Goal: Task Accomplishment & Management: Use online tool/utility

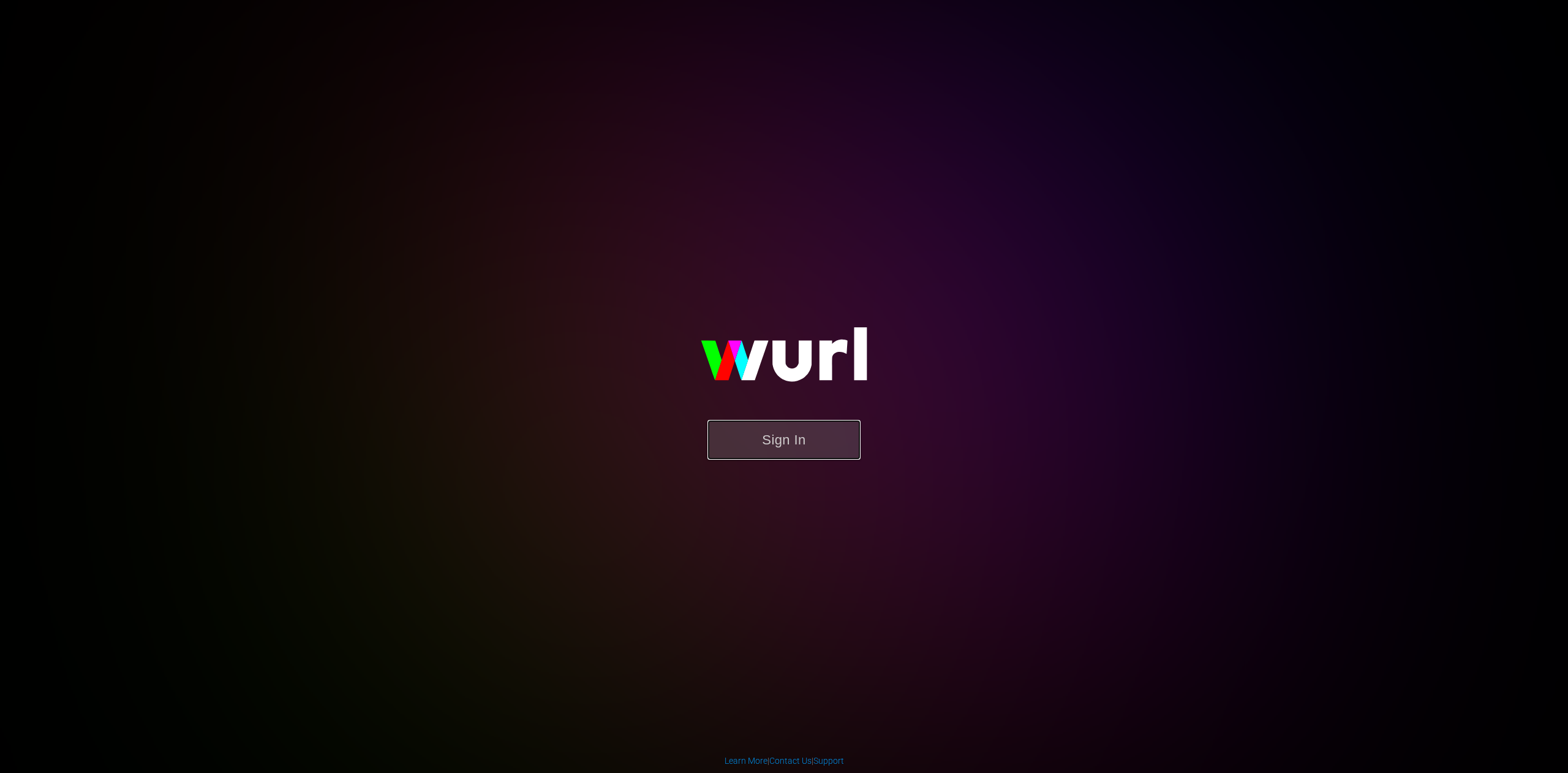
click at [773, 440] on button "Sign In" at bounding box center [784, 439] width 153 height 39
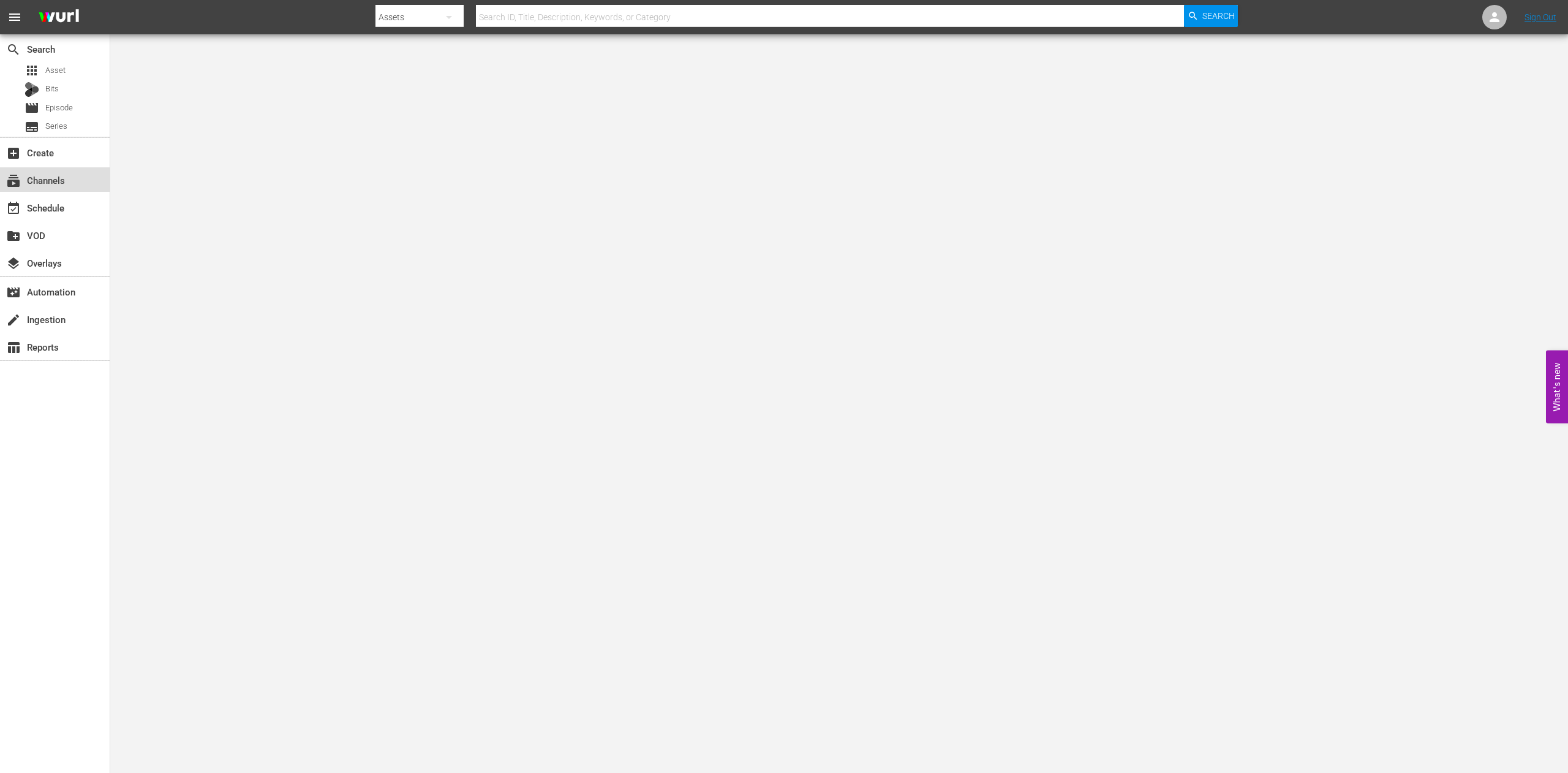
click at [58, 177] on div "subscriptions Channels" at bounding box center [34, 178] width 69 height 11
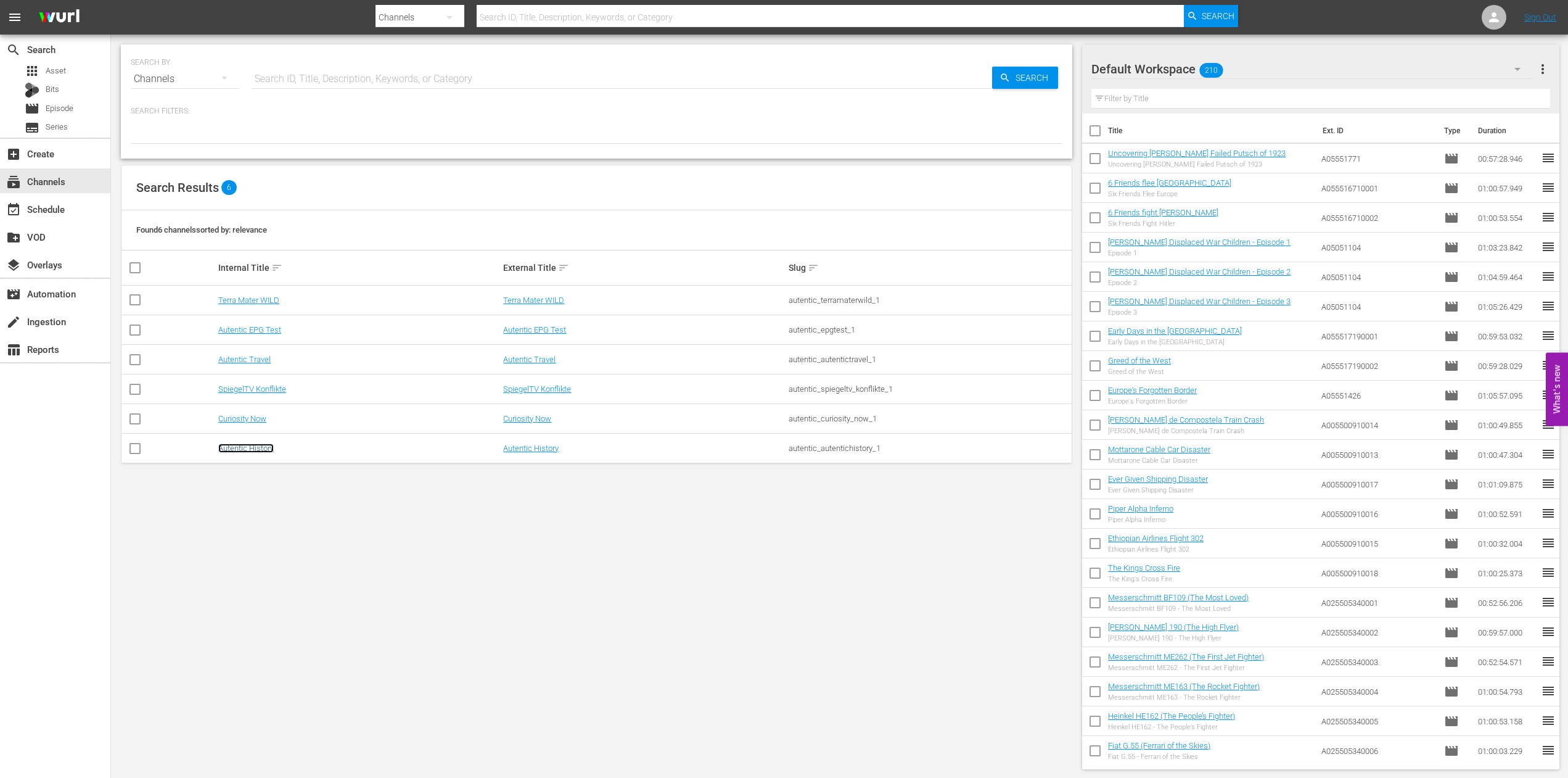
click at [245, 447] on link "Autentic History" at bounding box center [246, 447] width 56 height 9
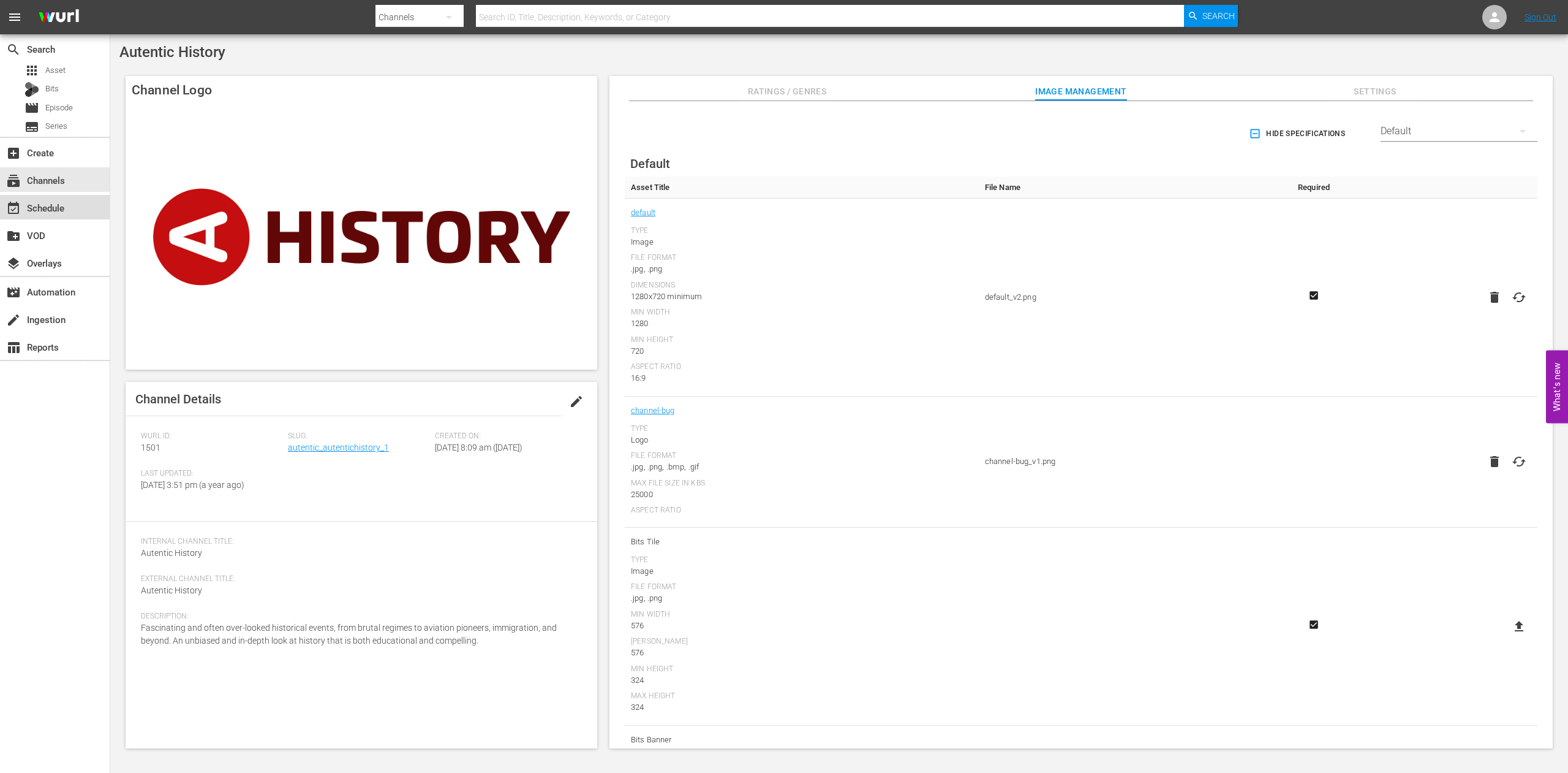
click at [46, 212] on div "event_available Schedule" at bounding box center [34, 205] width 69 height 11
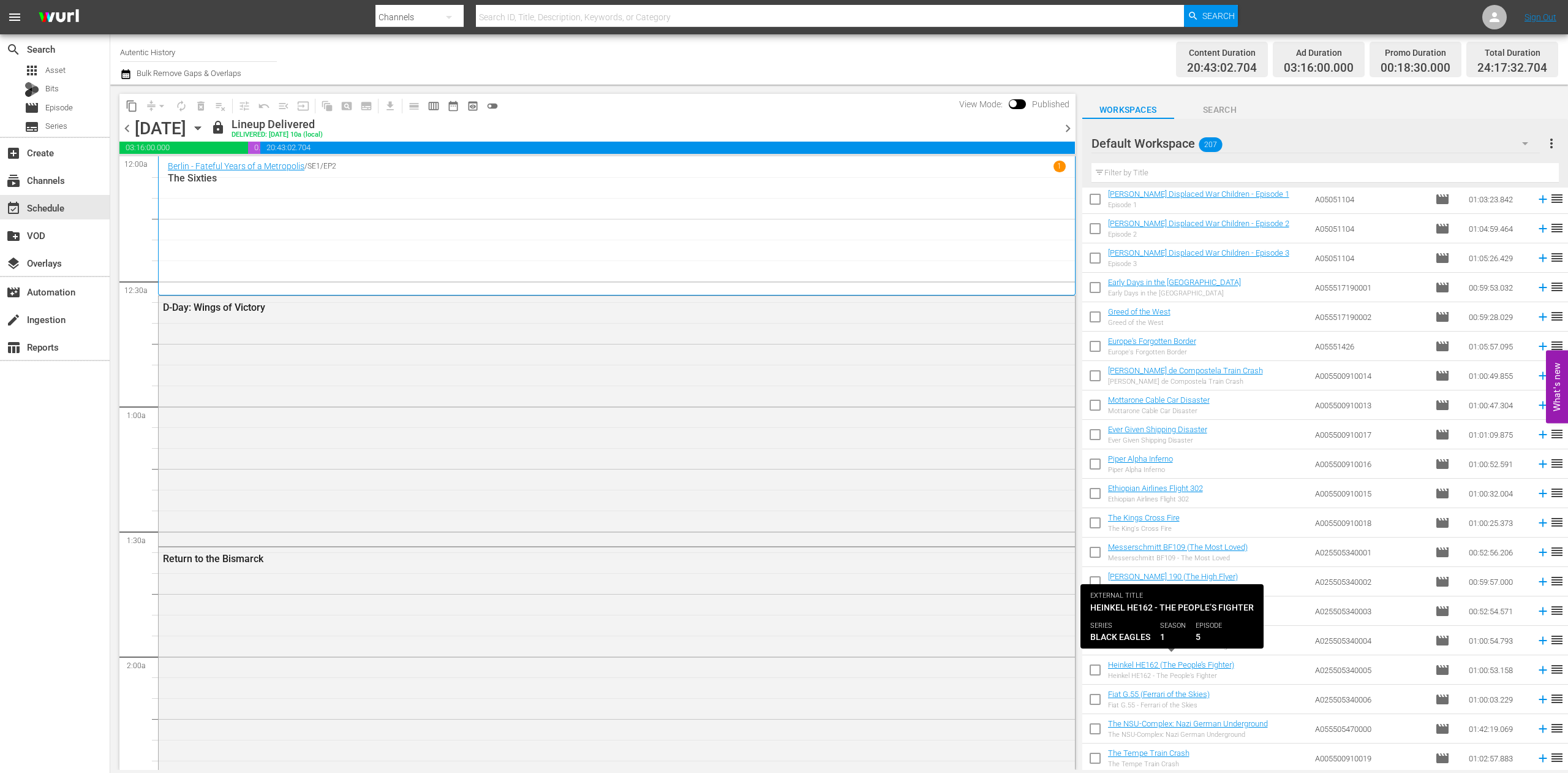
scroll to position [125, 0]
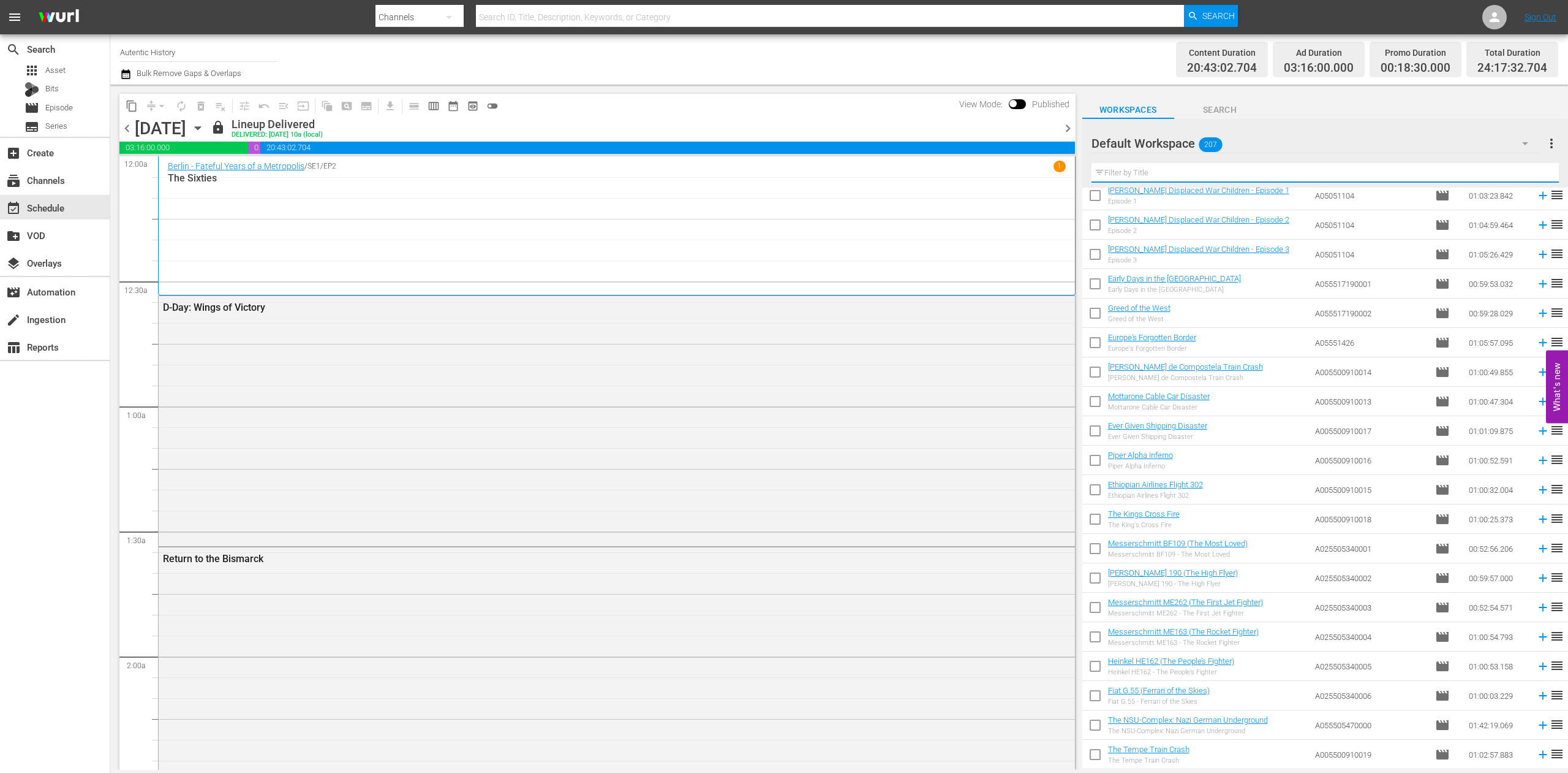
click at [1209, 172] on input "text" at bounding box center [1325, 172] width 467 height 19
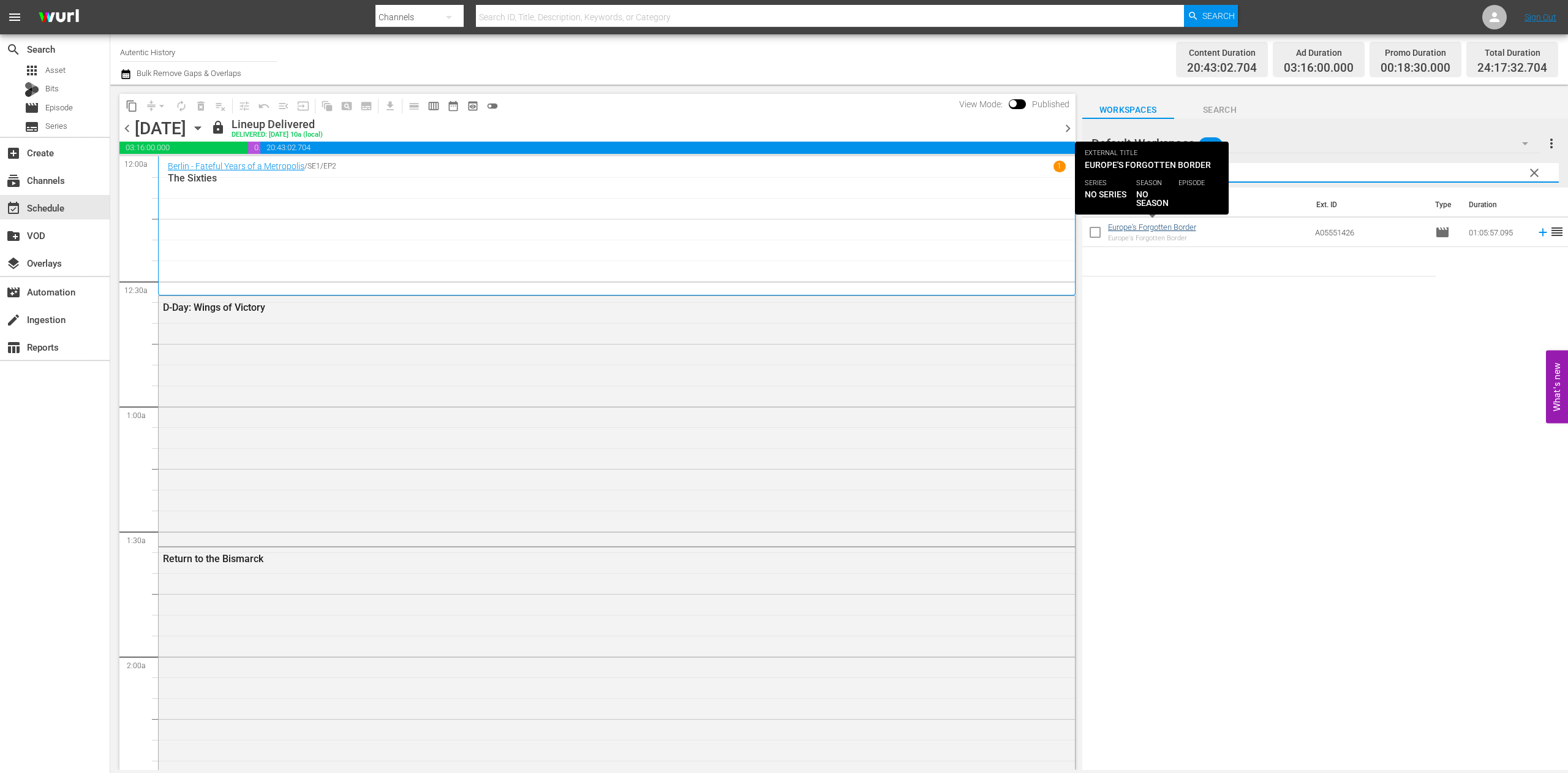
type input "border"
click at [1146, 227] on link "Europe's Forgotten Border" at bounding box center [1151, 227] width 88 height 9
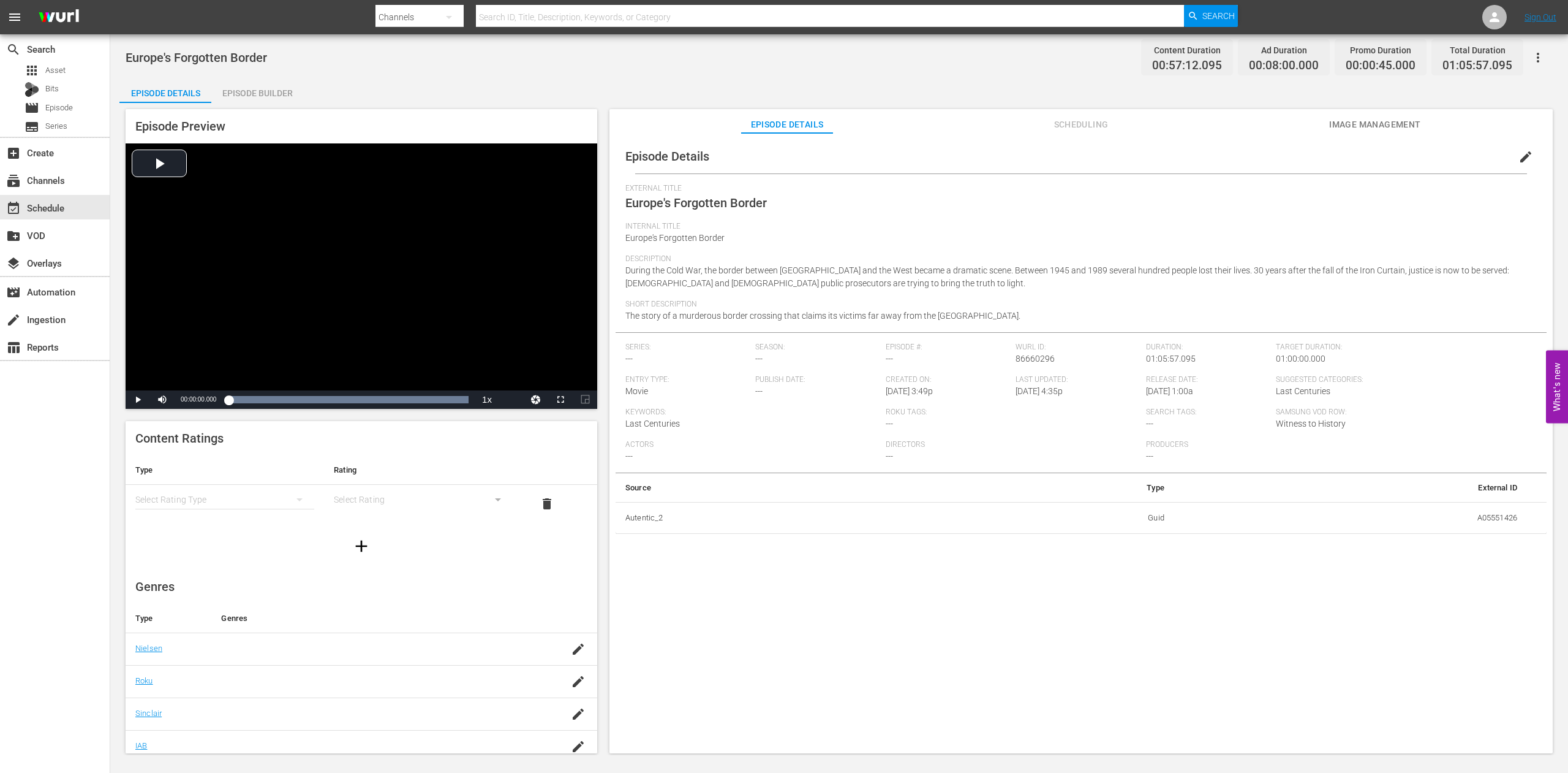
click at [1388, 124] on span "Image Management" at bounding box center [1375, 124] width 92 height 15
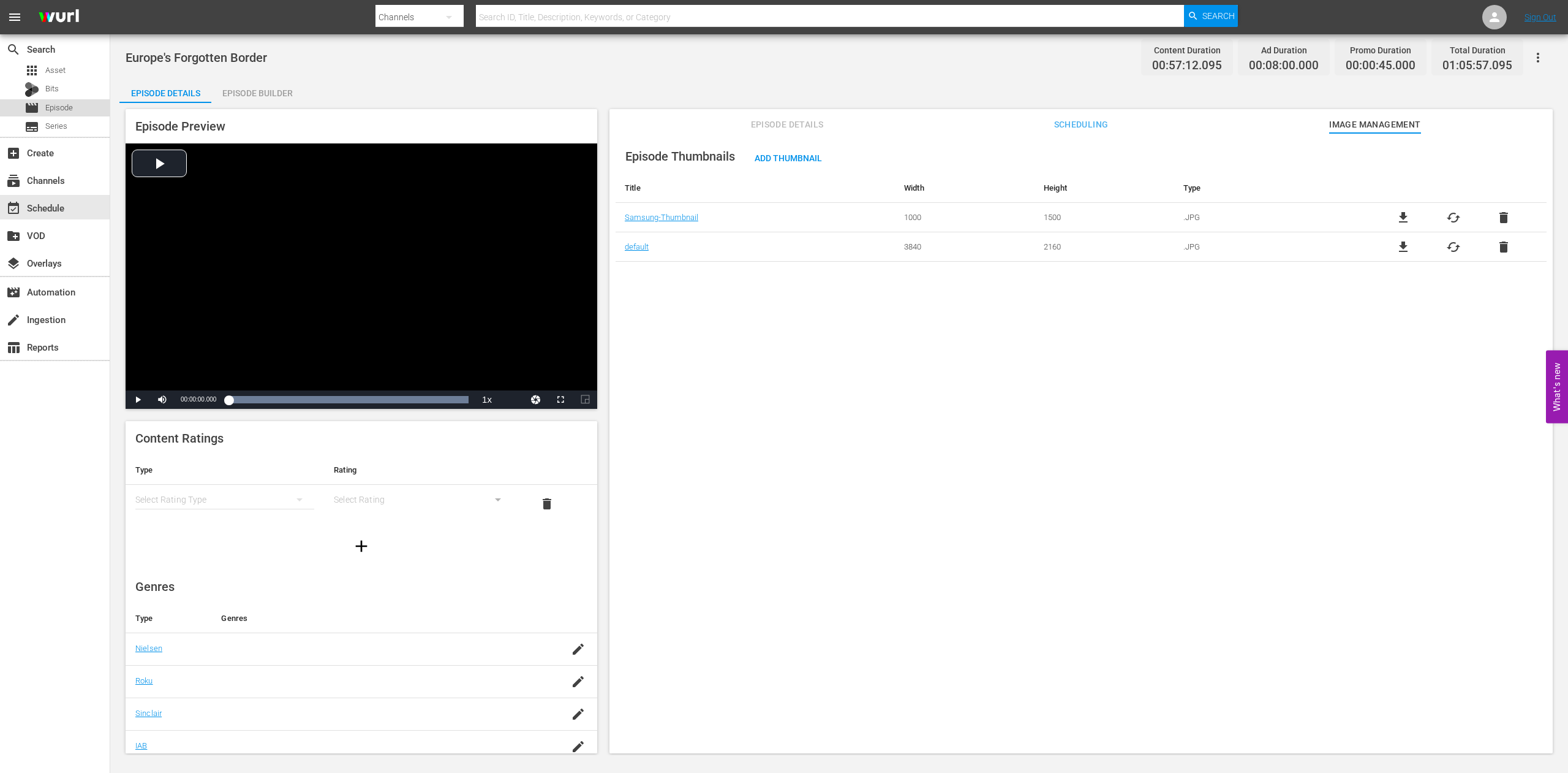
click at [65, 108] on span "Episode" at bounding box center [59, 108] width 28 height 13
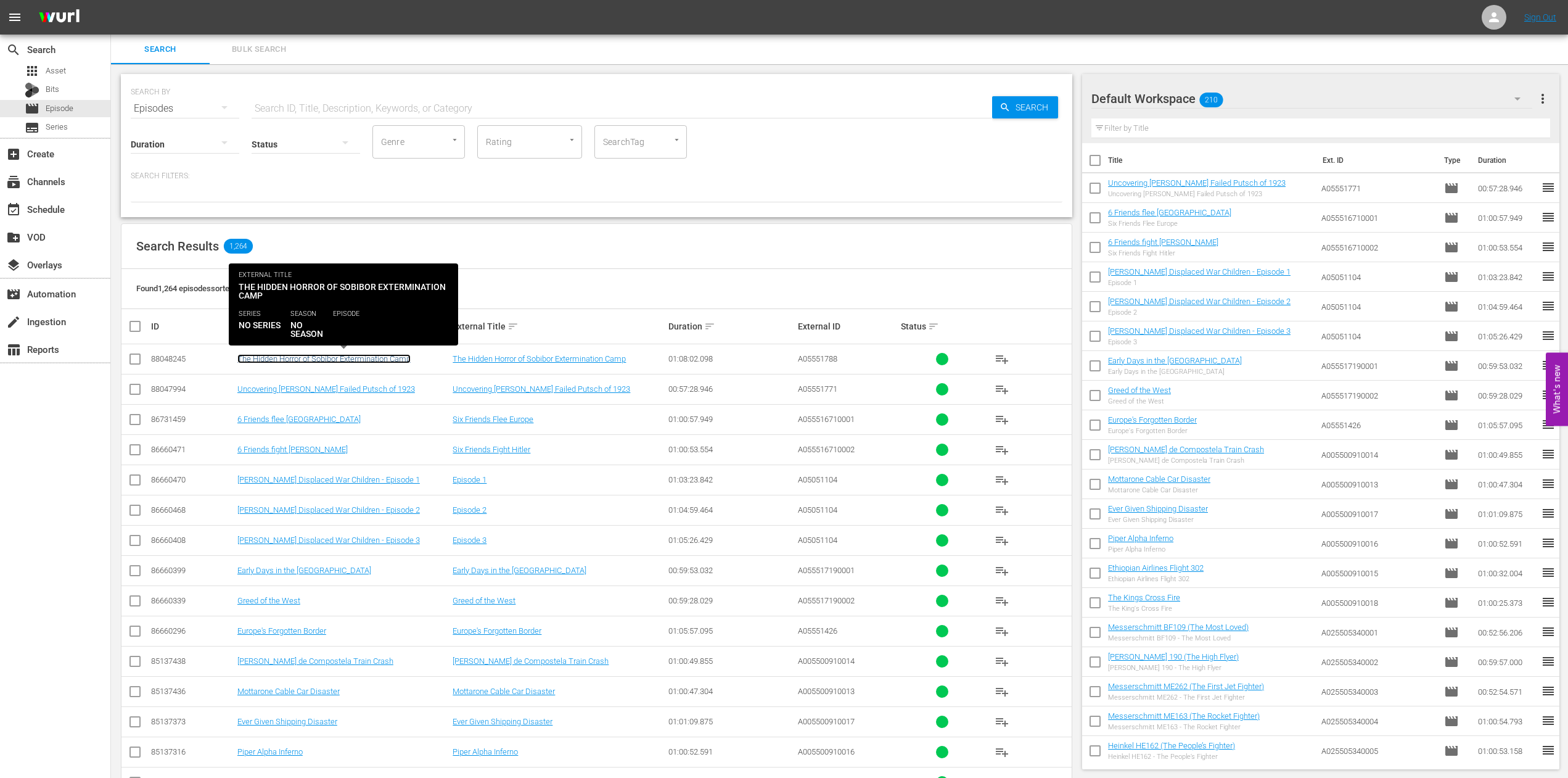
click at [320, 357] on link "The Hidden Horror of Sobibor Extermination Camp" at bounding box center [324, 359] width 173 height 9
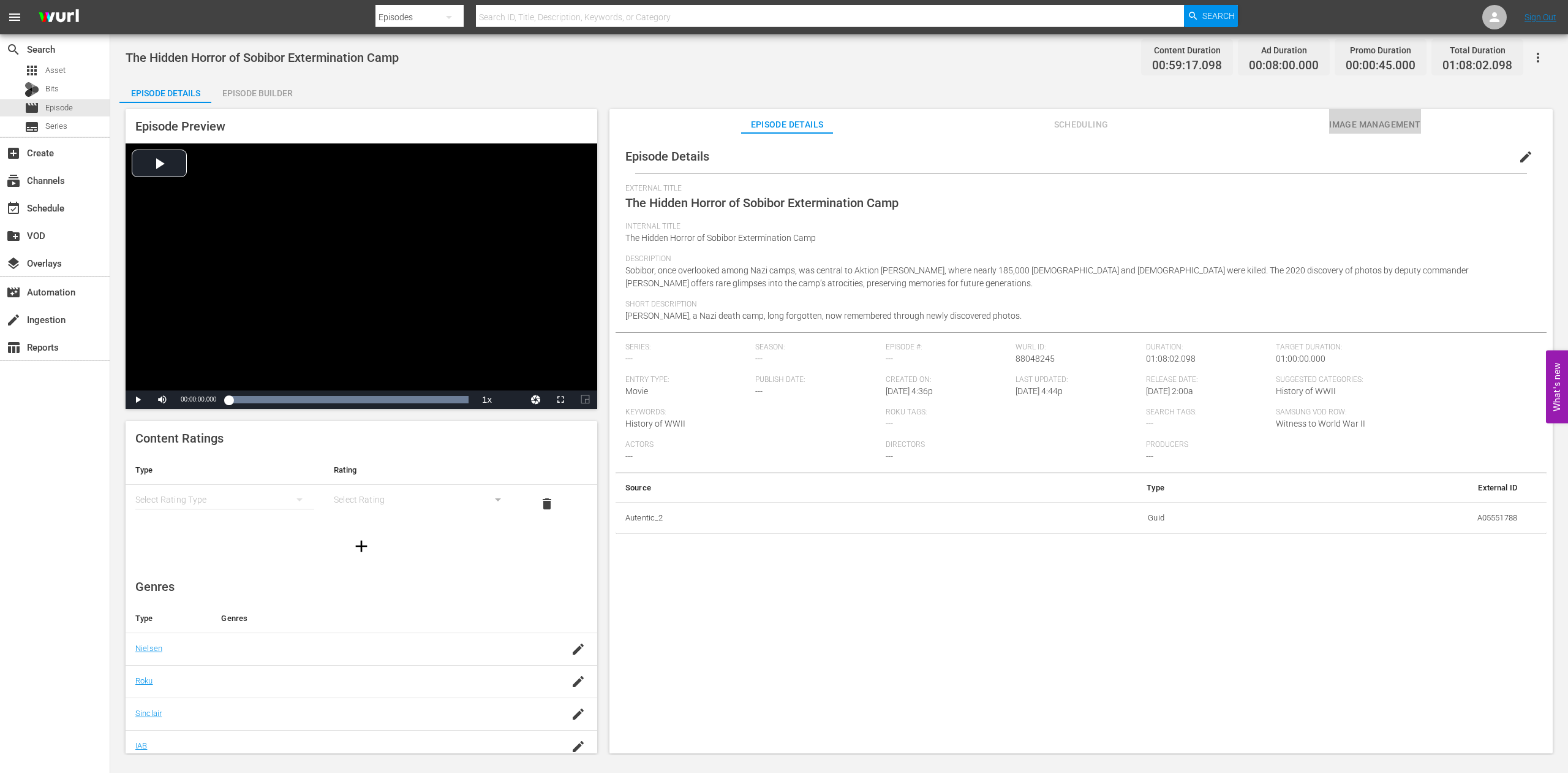
click at [1393, 126] on span "Image Management" at bounding box center [1375, 124] width 92 height 15
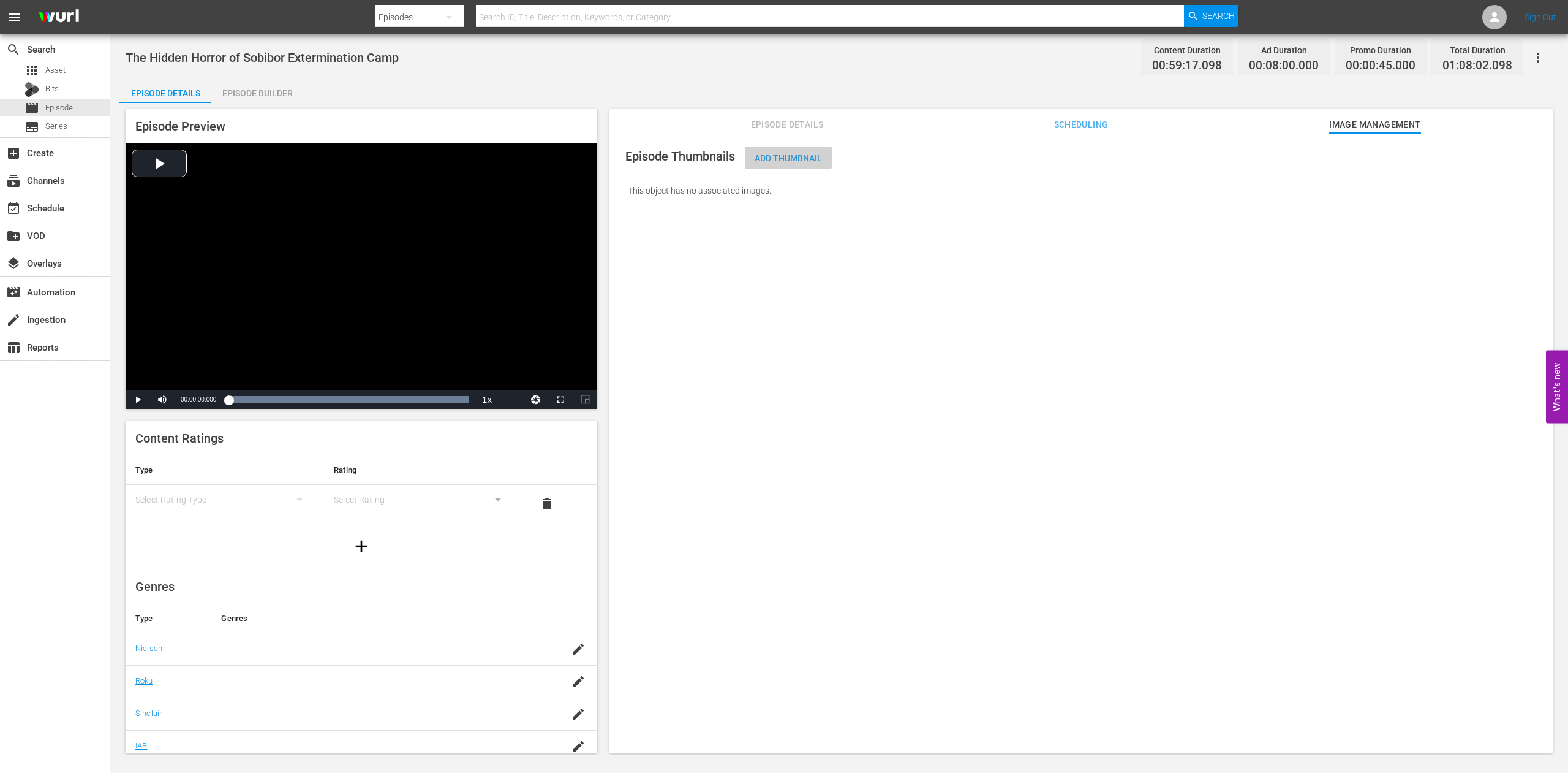
click at [789, 155] on span "Add Thumbnail" at bounding box center [789, 158] width 87 height 10
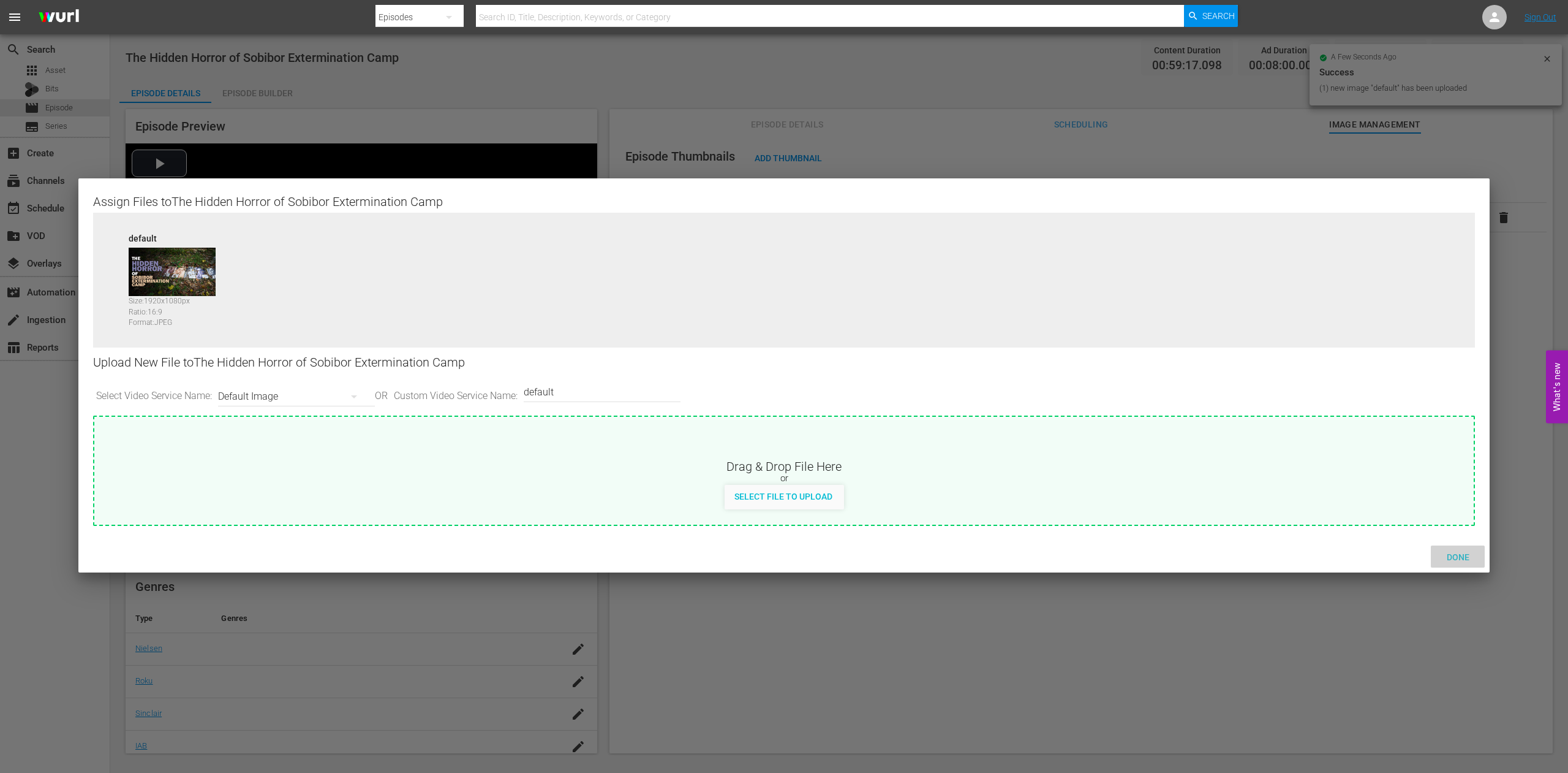
click at [1461, 558] on span "Done" at bounding box center [1458, 557] width 42 height 10
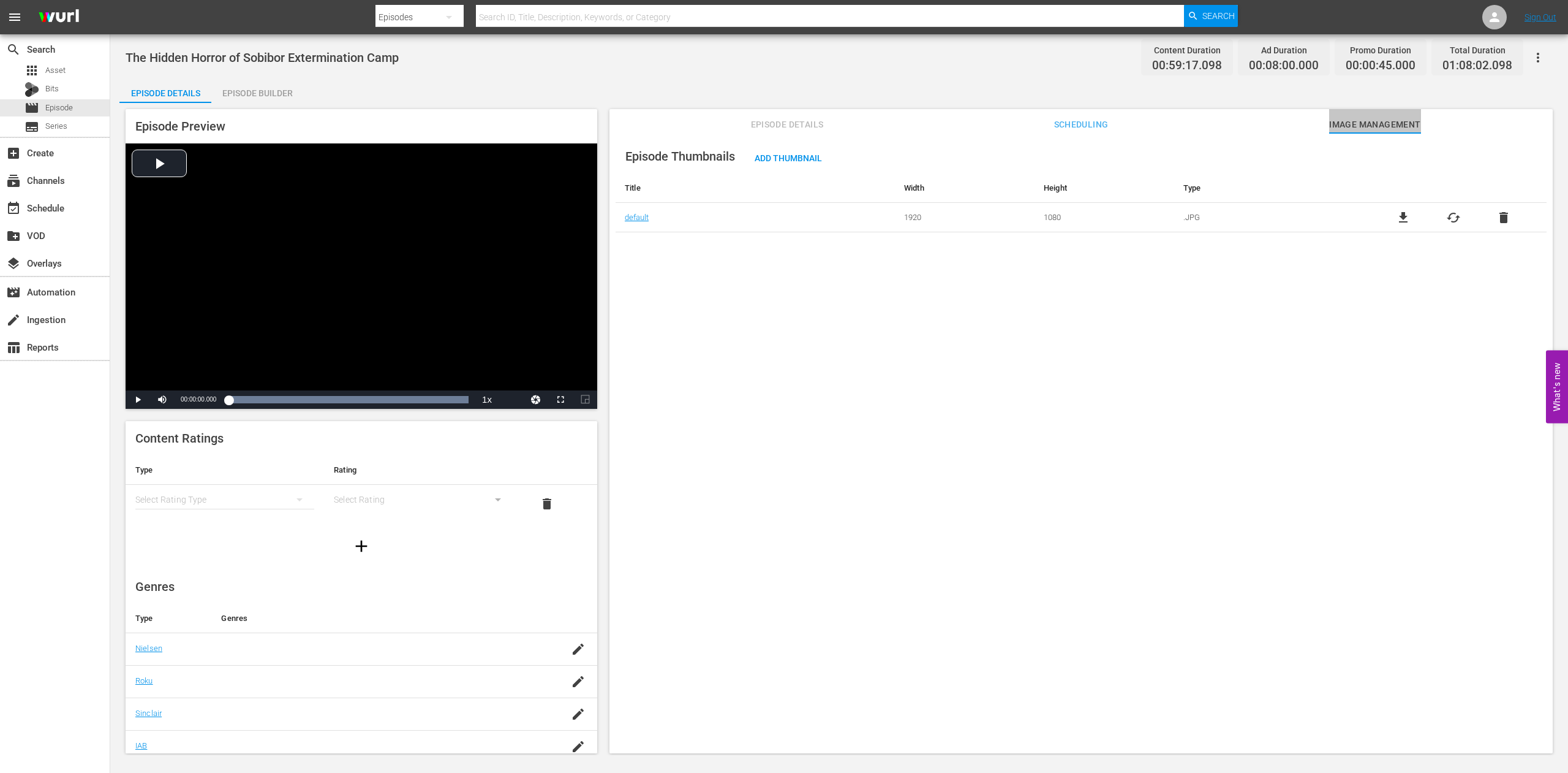
click at [1370, 121] on span "Image Management" at bounding box center [1375, 124] width 92 height 15
click at [1380, 122] on span "Image Management" at bounding box center [1375, 124] width 92 height 15
click at [768, 157] on span "Add Thumbnail" at bounding box center [789, 158] width 87 height 10
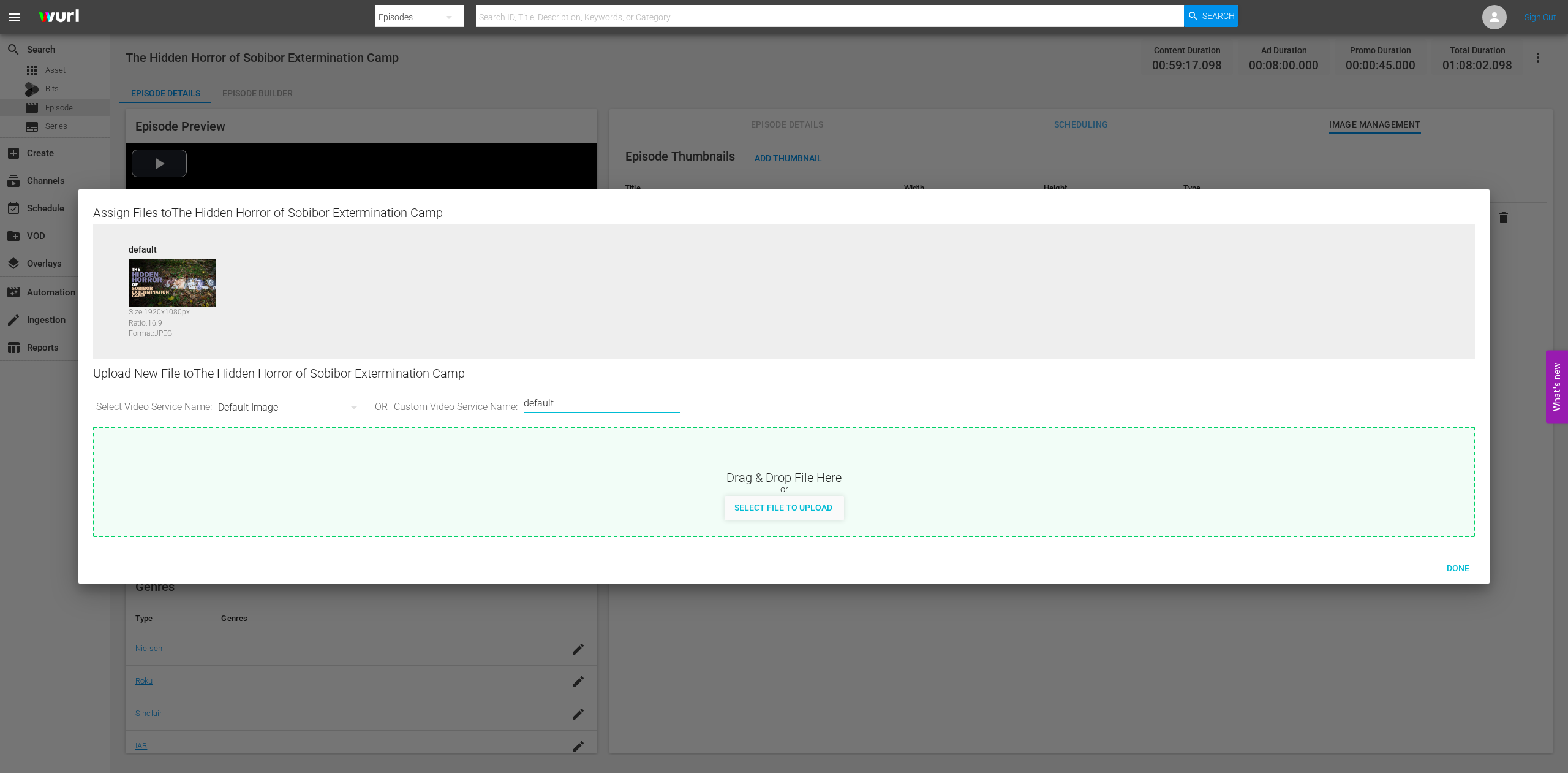
click at [642, 399] on input "default" at bounding box center [599, 402] width 150 height 29
drag, startPoint x: 630, startPoint y: 384, endPoint x: 630, endPoint y: 392, distance: 8.0
click at [630, 384] on div "Upload New File to The Hidden Horror of Sobibor Extermination Camp" at bounding box center [784, 374] width 1382 height 30
click at [359, 406] on icon "button" at bounding box center [354, 408] width 15 height 15
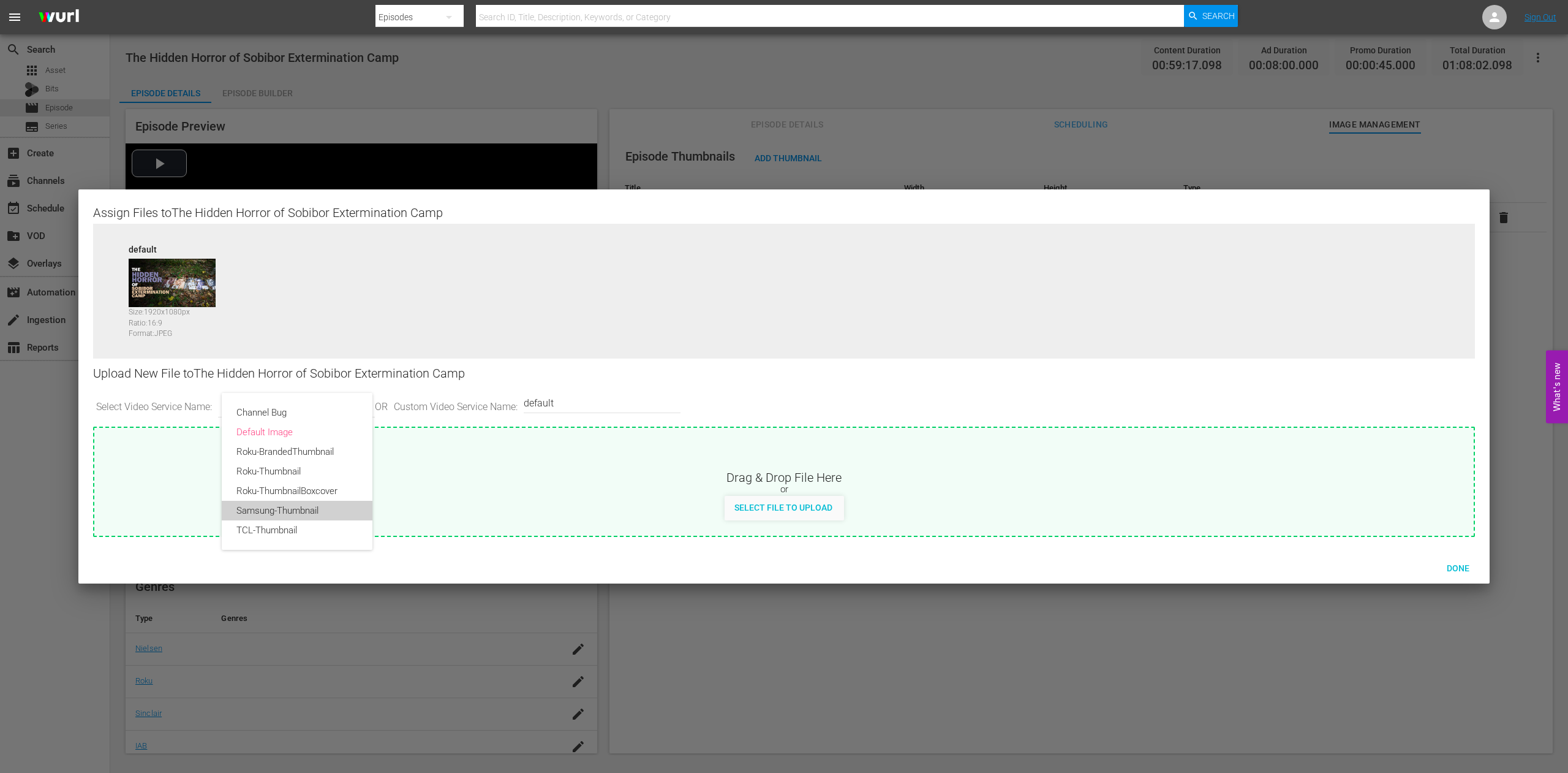
click at [300, 510] on div "Samsung-Thumbnail" at bounding box center [297, 510] width 121 height 19
type input "Samsung-Thumbnail"
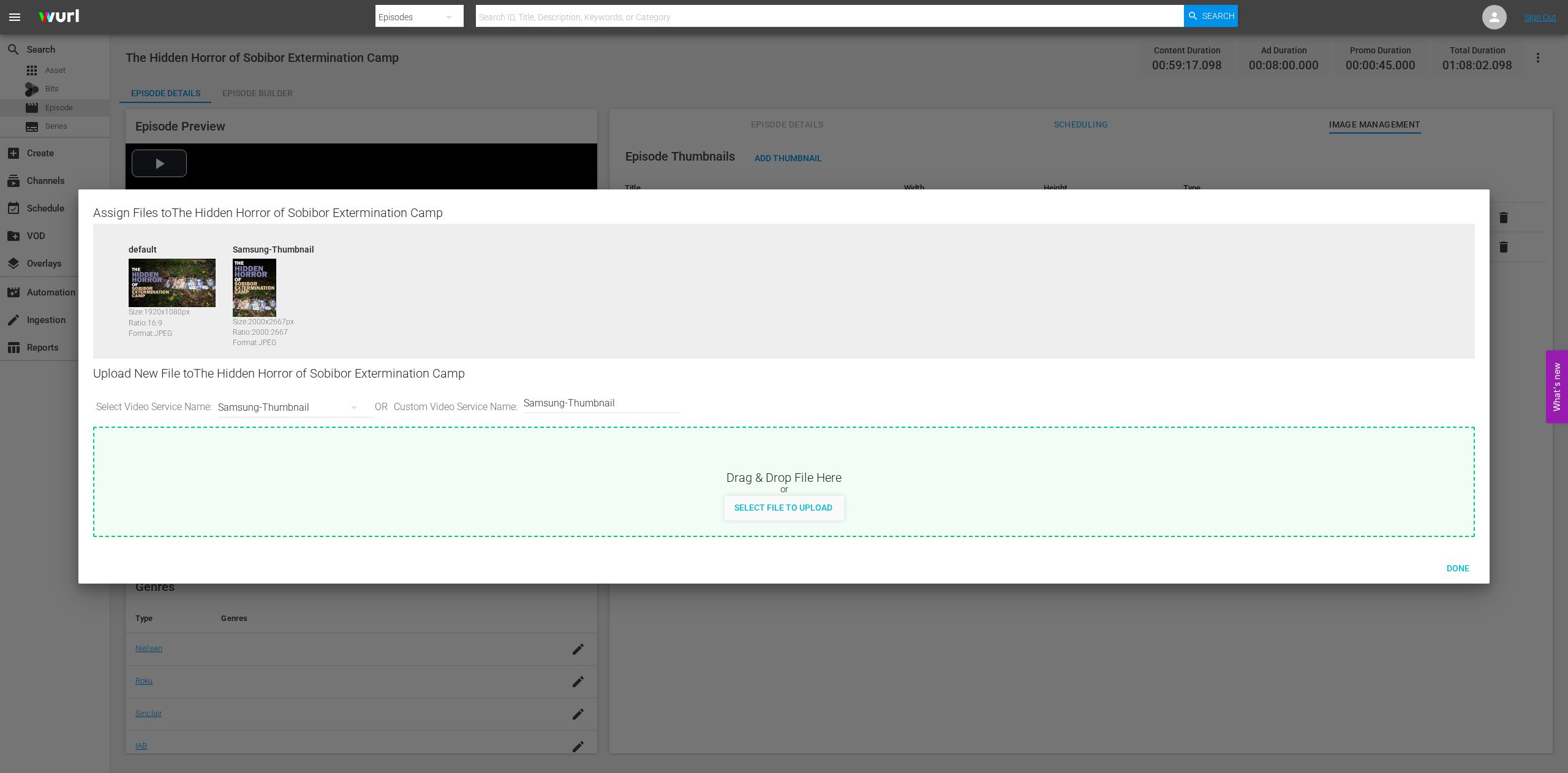
click at [254, 284] on img at bounding box center [254, 287] width 44 height 58
click at [465, 483] on div "Drag & Drop File Here" at bounding box center [784, 476] width 1379 height 15
click at [249, 289] on img at bounding box center [254, 287] width 44 height 58
click at [1098, 157] on div at bounding box center [784, 386] width 1568 height 773
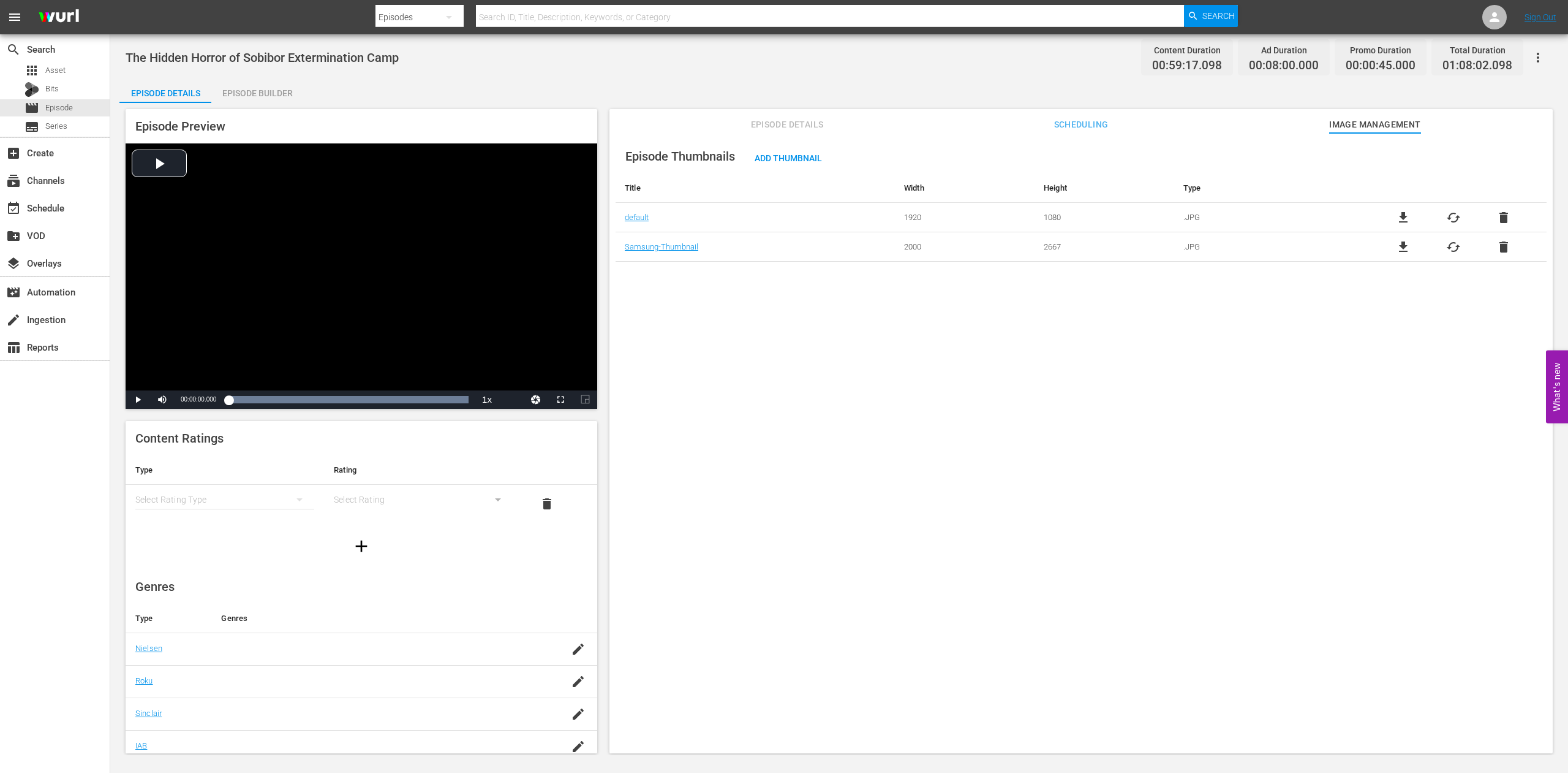
drag, startPoint x: 1188, startPoint y: 354, endPoint x: 1233, endPoint y: 300, distance: 70.3
click at [1189, 354] on div "Episode Thumbnails Add Thumbnail Title Width Height Type default 1920 1080 .JPG…" at bounding box center [1081, 449] width 943 height 632
click at [1446, 245] on span "cached" at bounding box center [1454, 247] width 15 height 15
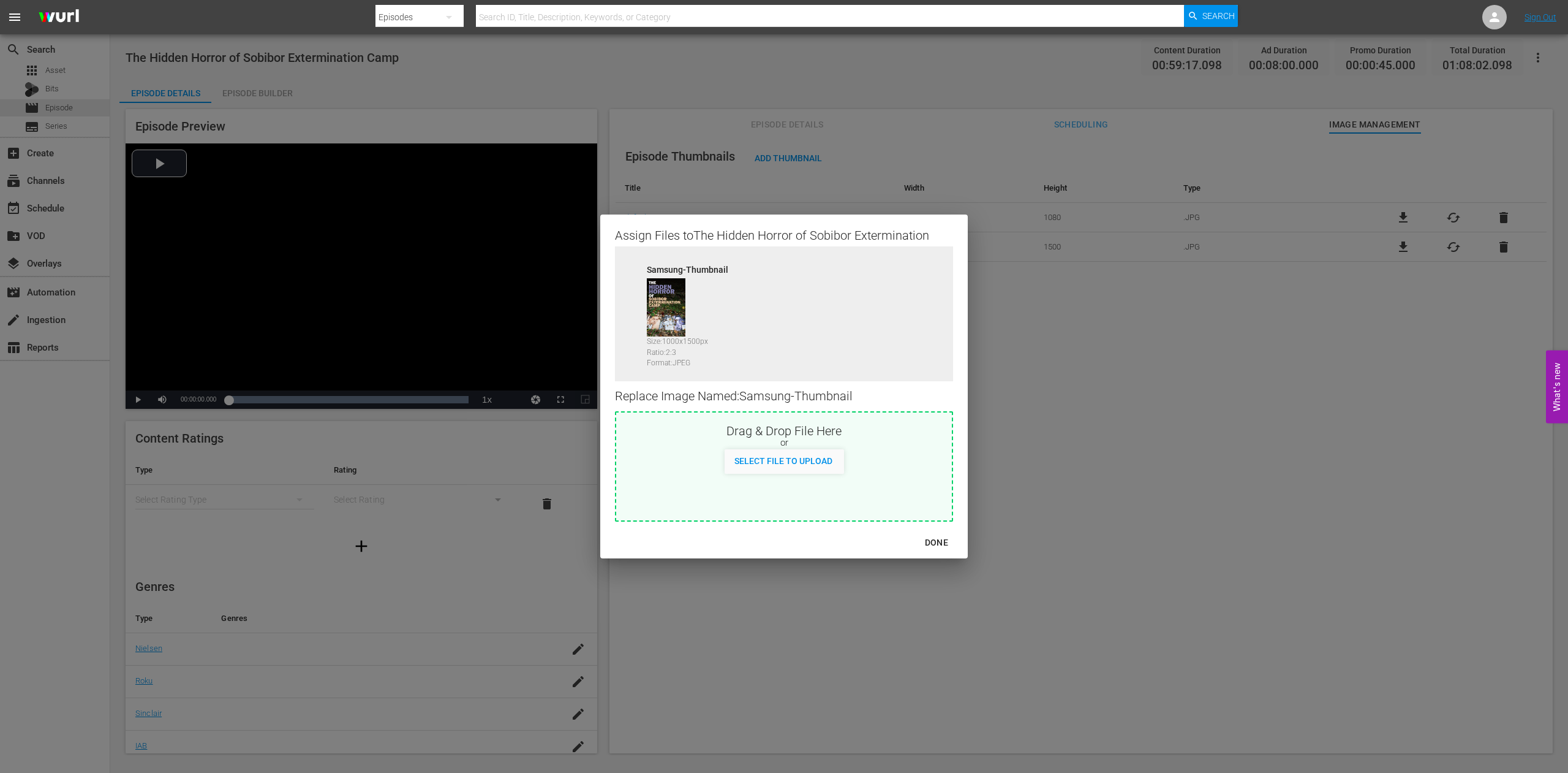
click at [944, 543] on div "DONE" at bounding box center [936, 543] width 43 height 15
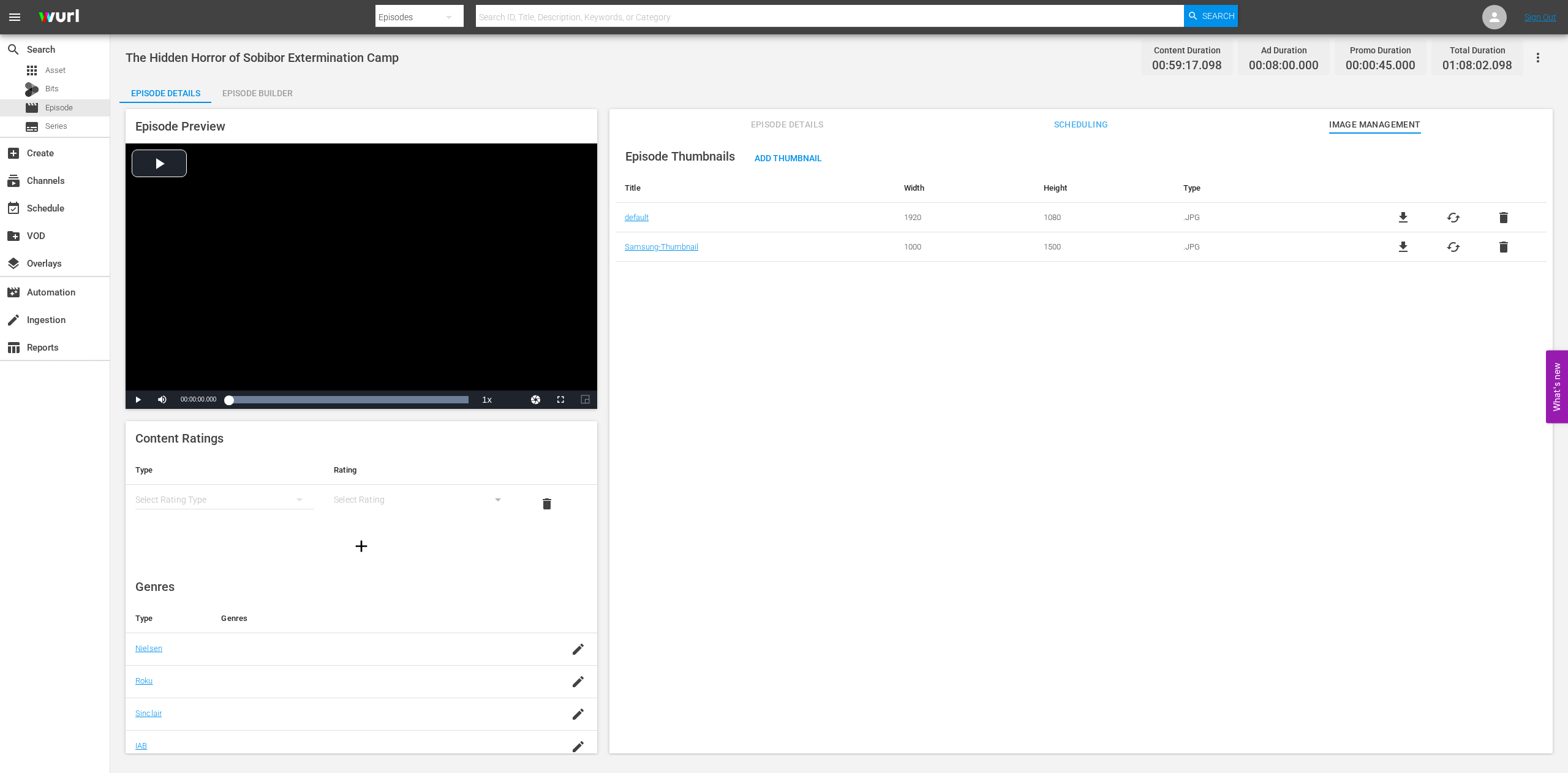
click at [1539, 55] on icon "button" at bounding box center [1539, 58] width 15 height 15
click at [1409, 61] on div "Add Episode to Workspace" at bounding box center [1450, 62] width 186 height 29
